Goal: Information Seeking & Learning: Check status

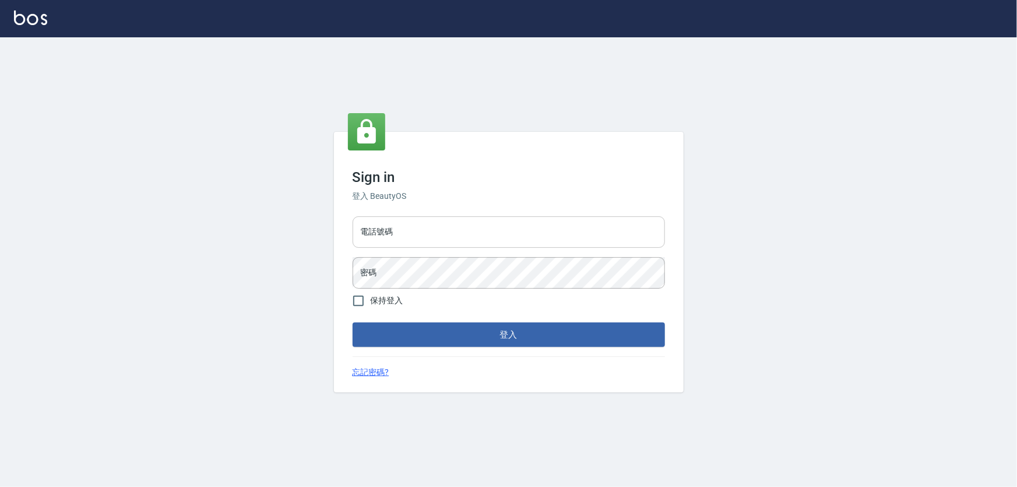
click at [396, 229] on input "電話號碼" at bounding box center [509, 231] width 312 height 31
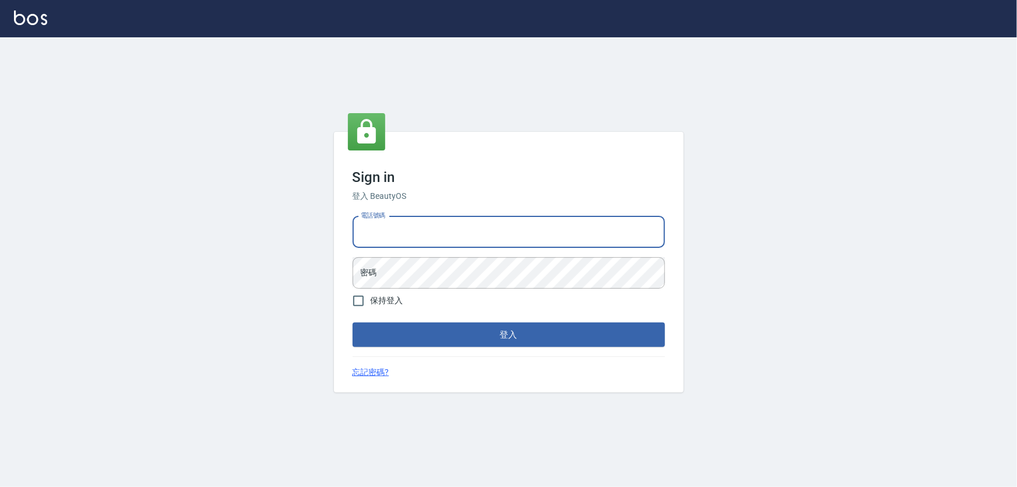
type input "0910967130"
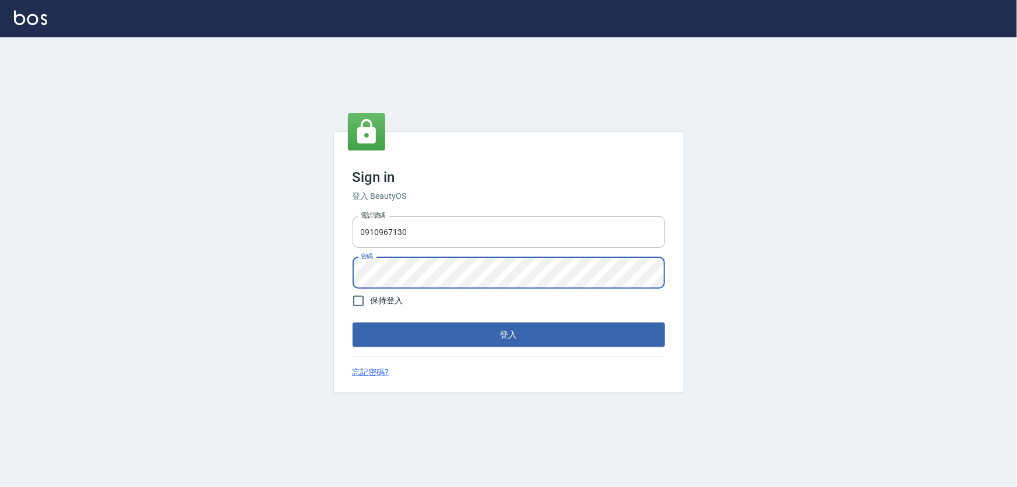
click at [353, 322] on button "登入" at bounding box center [509, 334] width 312 height 24
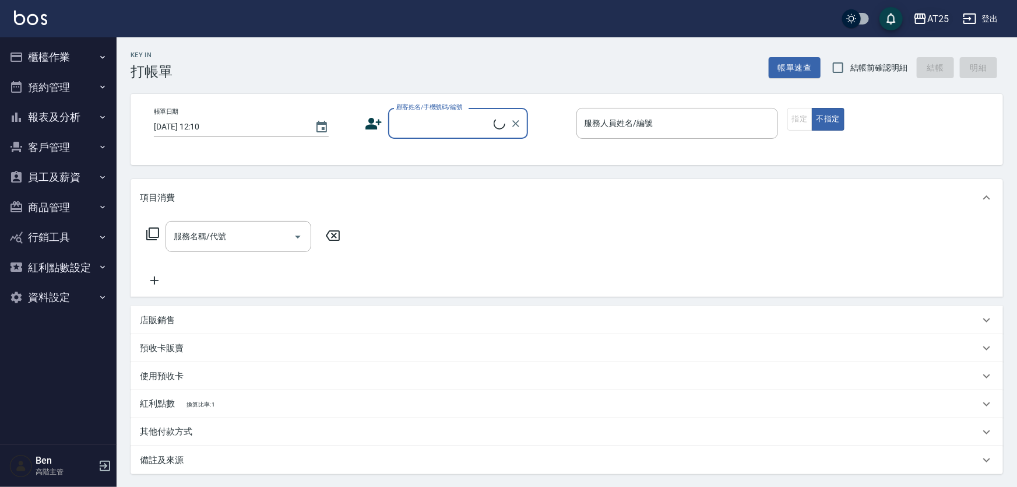
click at [935, 17] on div "AT25" at bounding box center [938, 19] width 22 height 15
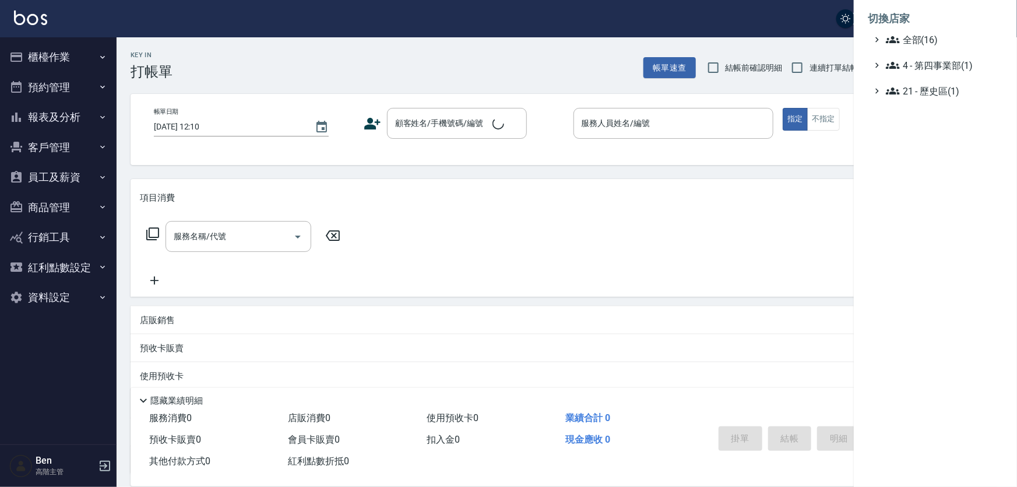
click at [936, 30] on li "切換店家" at bounding box center [935, 19] width 135 height 28
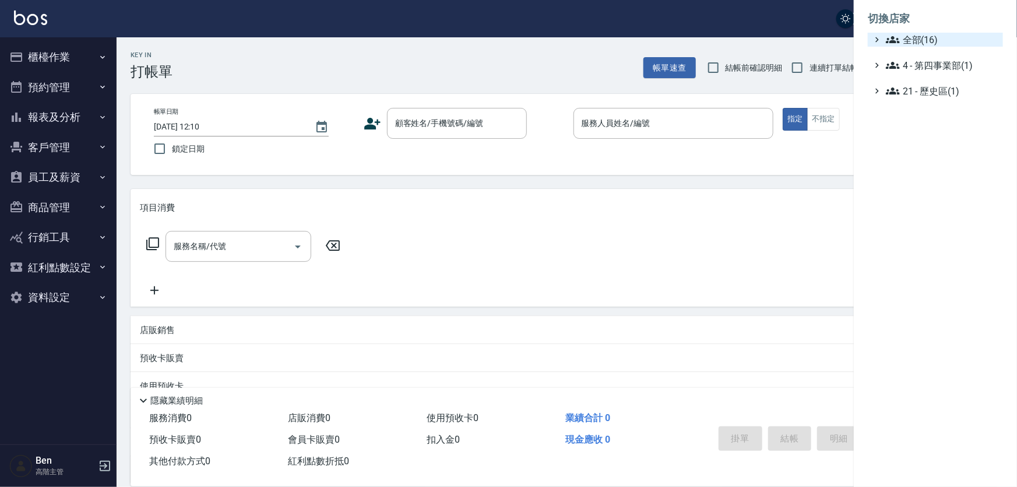
click at [936, 36] on span "全部(16)" at bounding box center [942, 40] width 112 height 14
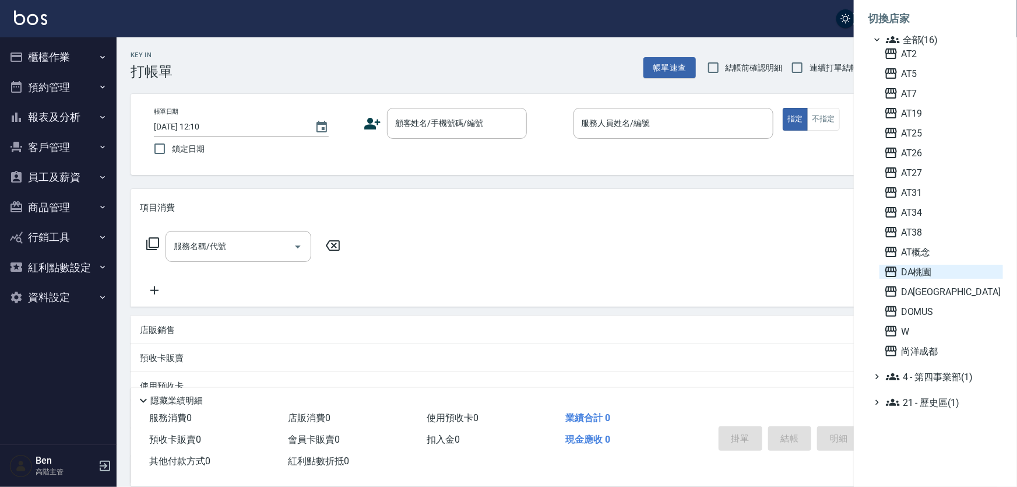
click at [935, 273] on span "DA桃園" at bounding box center [941, 272] width 114 height 14
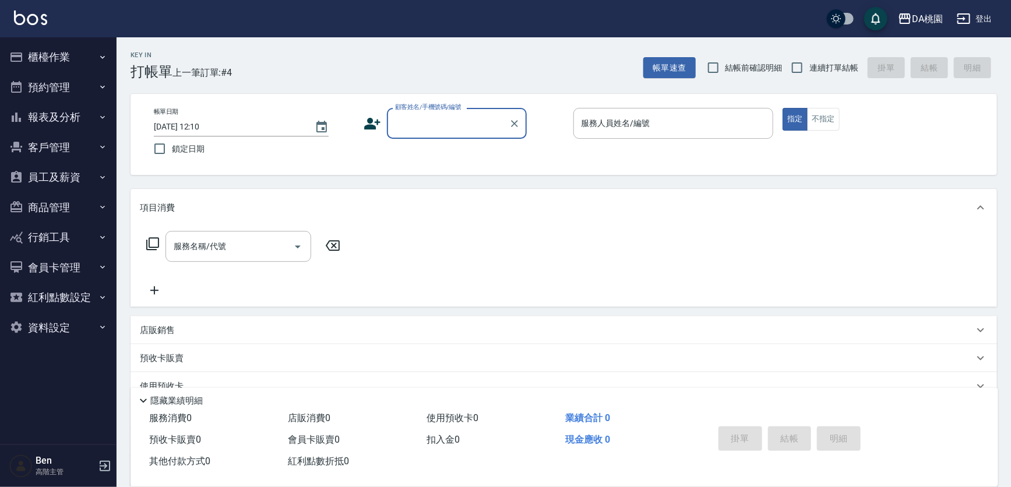
click at [65, 120] on button "報表及分析" at bounding box center [58, 117] width 107 height 30
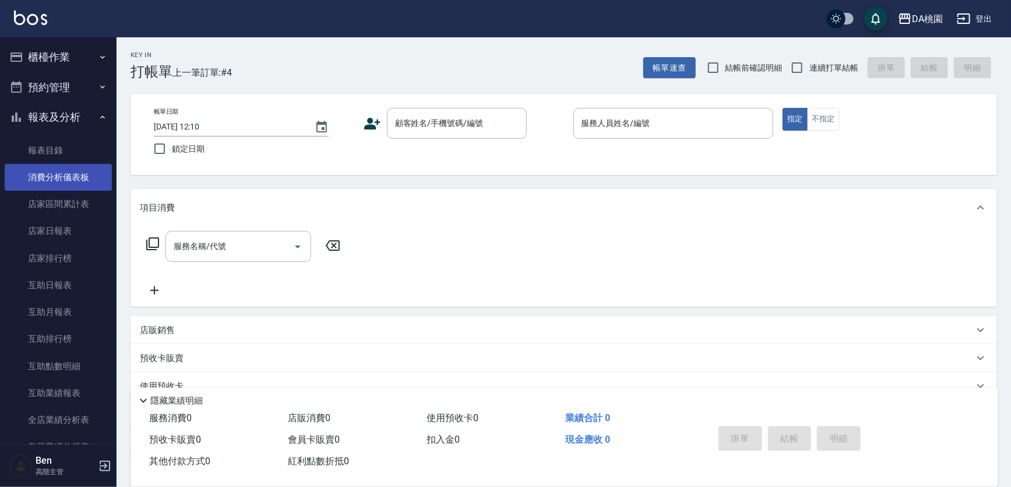
scroll to position [371, 0]
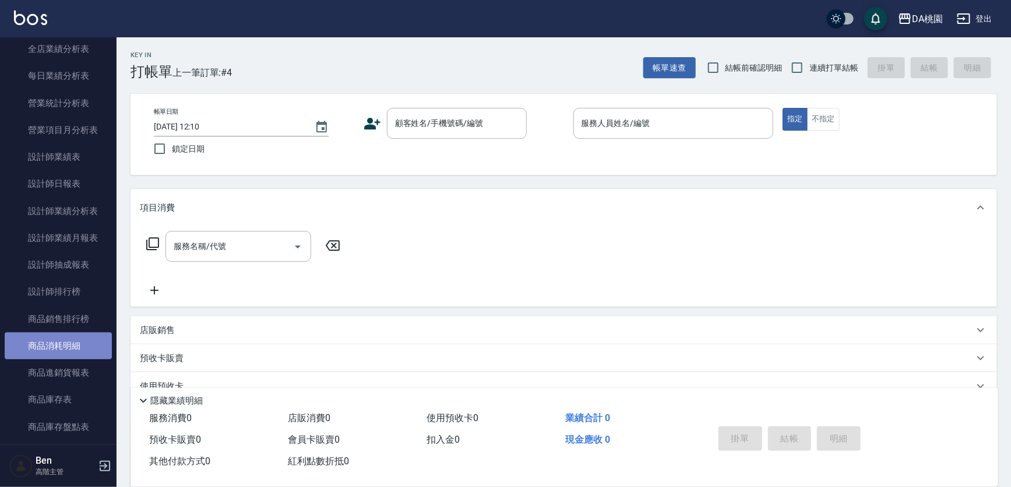
click at [59, 353] on link "商品消耗明細" at bounding box center [58, 345] width 107 height 27
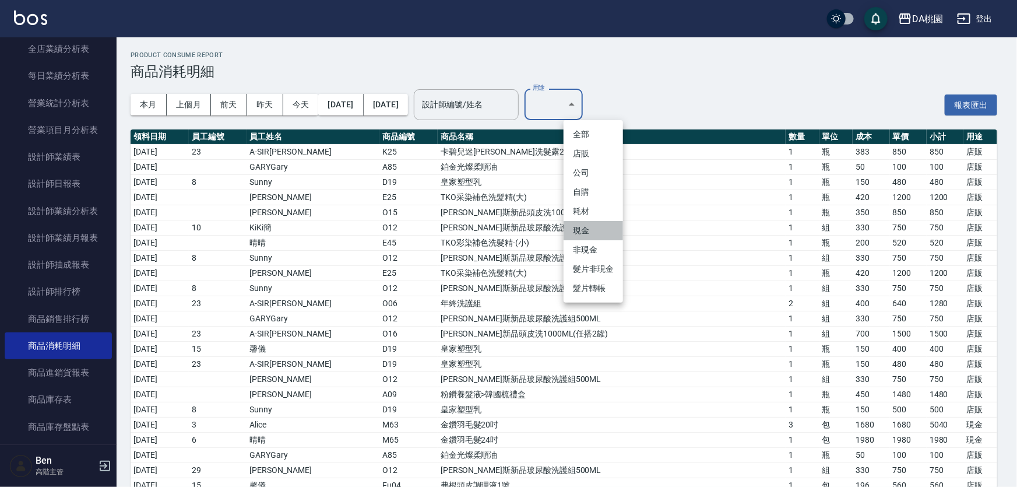
click at [589, 226] on li "現金" at bounding box center [593, 230] width 59 height 19
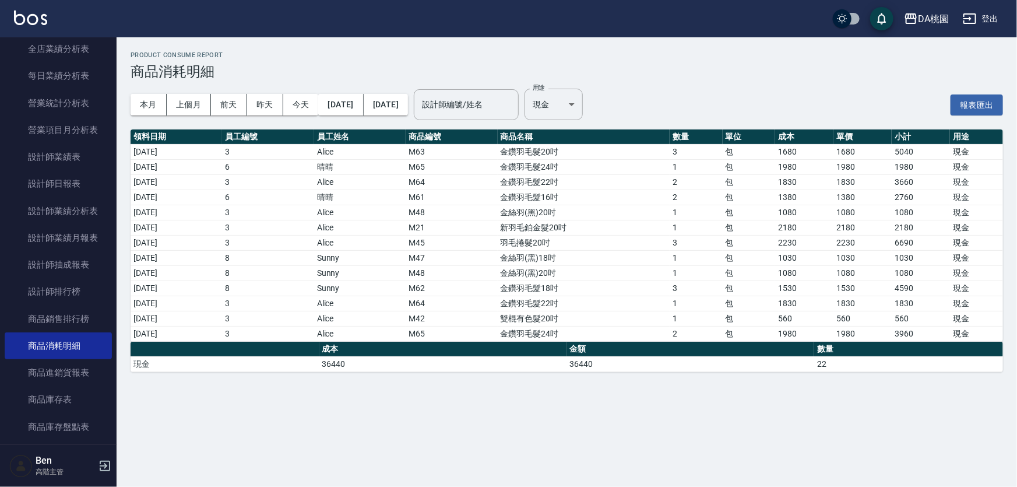
click at [545, 87] on label "用途" at bounding box center [539, 87] width 12 height 9
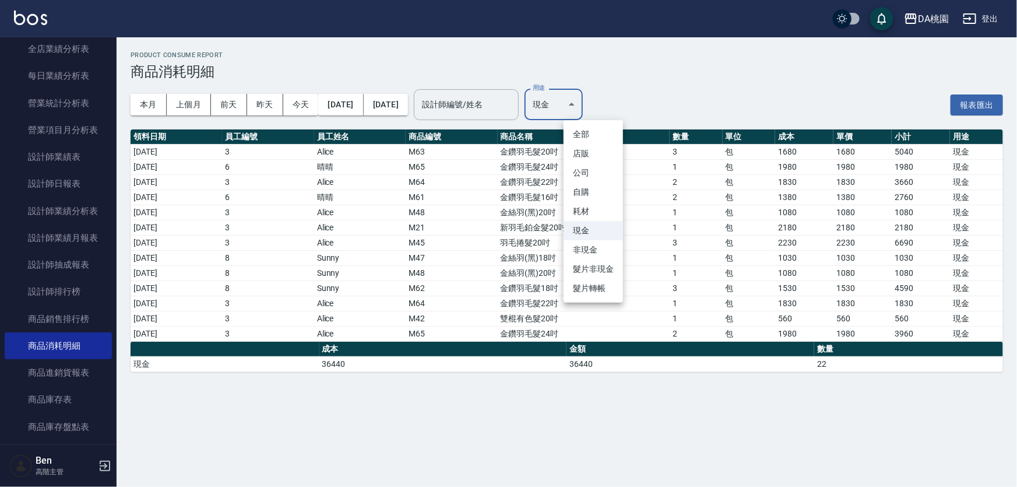
click at [582, 110] on body "DA桃園 登出 櫃檯作業 打帳單 帳單列表 掛單列表 座位開單 營業儀表板 現金收支登錄 高階收支登錄 材料自購登錄 每日結帳 排班表 現場電腦打卡 掃碼打卡…" at bounding box center [508, 243] width 1017 height 487
click at [588, 214] on li "耗材" at bounding box center [593, 211] width 59 height 19
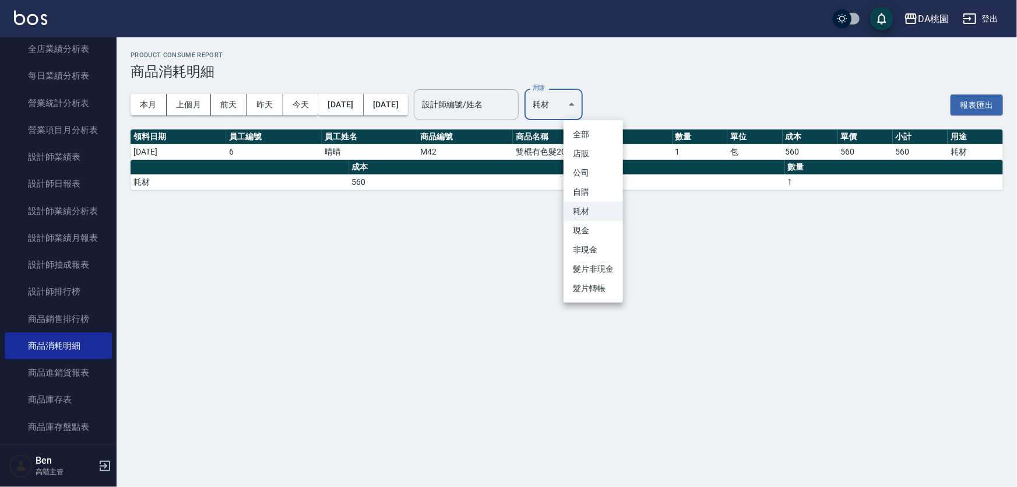
click at [595, 101] on body "DA桃園 登出 櫃檯作業 打帳單 帳單列表 掛單列表 座位開單 營業儀表板 現金收支登錄 高階收支登錄 材料自購登錄 每日結帳 排班表 現場電腦打卡 掃碼打卡…" at bounding box center [508, 243] width 1017 height 487
click at [600, 226] on li "現金" at bounding box center [593, 230] width 59 height 19
type input "現金"
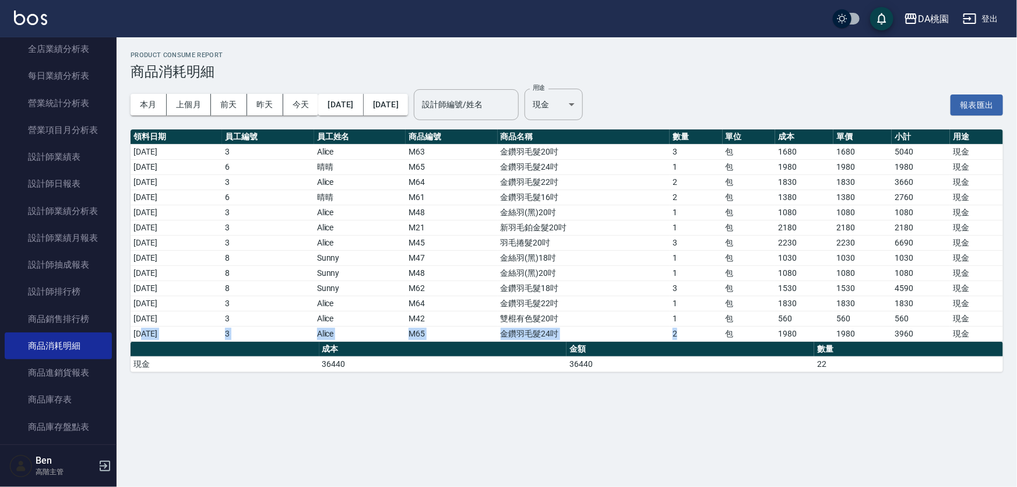
drag, startPoint x: 143, startPoint y: 326, endPoint x: 693, endPoint y: 327, distance: 549.5
click at [693, 327] on tr "2025/08/26 3 Alice M65 金鑽羽毛髮24吋 2 包 1980 1980 3960 現金" at bounding box center [567, 333] width 872 height 15
click at [853, 399] on div "Product Consume Report 商品消耗明細 本月 上個月 前天 昨天 今天 2025/08/01 2025/08/26 設計師編號/姓名 設計…" at bounding box center [508, 243] width 1017 height 487
